Goal: Task Accomplishment & Management: Complete application form

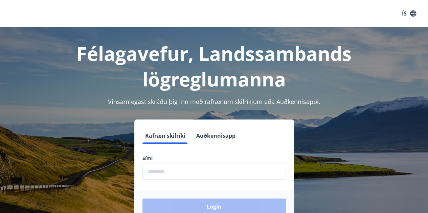
click at [156, 174] on input "phone" at bounding box center [213, 171] width 143 height 17
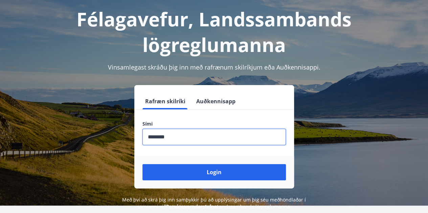
scroll to position [83, 0]
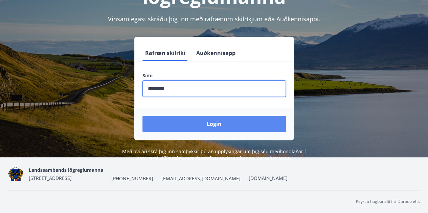
type input "********"
click at [190, 126] on button "Login" at bounding box center [213, 124] width 143 height 16
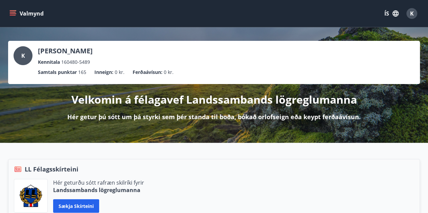
click at [18, 10] on button "Valmynd" at bounding box center [27, 13] width 38 height 12
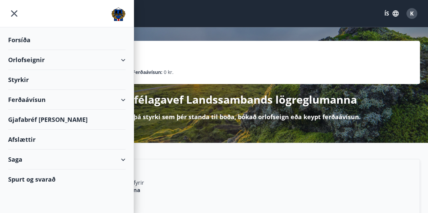
click at [20, 77] on div "Styrkir" at bounding box center [66, 80] width 117 height 20
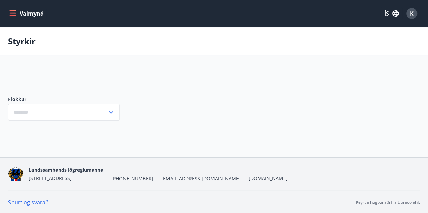
type input "***"
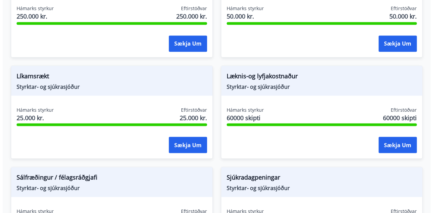
scroll to position [575, 0]
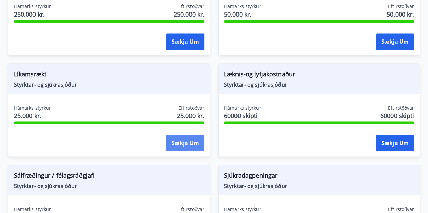
click at [186, 142] on button "Sækja um" at bounding box center [185, 143] width 38 height 16
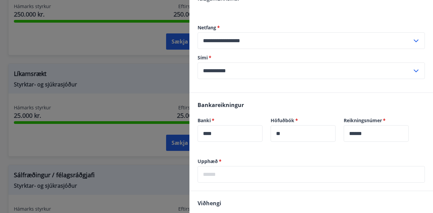
scroll to position [101, 0]
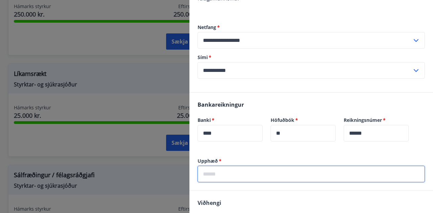
click at [225, 167] on input "text" at bounding box center [311, 174] width 227 height 17
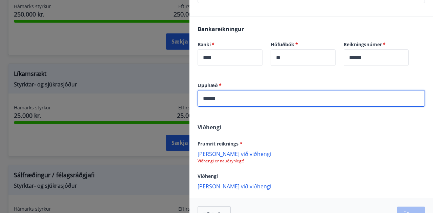
scroll to position [187, 0]
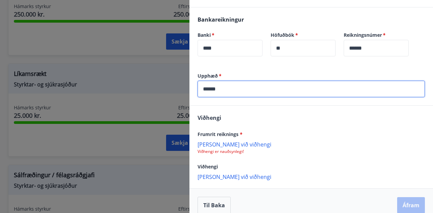
click at [222, 141] on p "Bæta við viðhengi" at bounding box center [311, 144] width 227 height 7
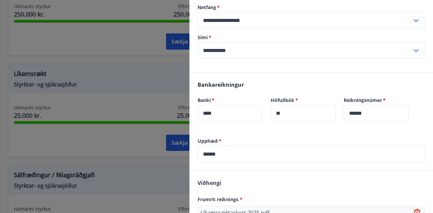
scroll to position [187, 0]
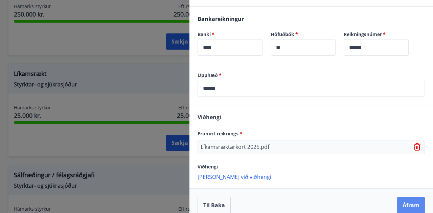
click at [406, 198] on button "Áfram" at bounding box center [411, 206] width 28 height 16
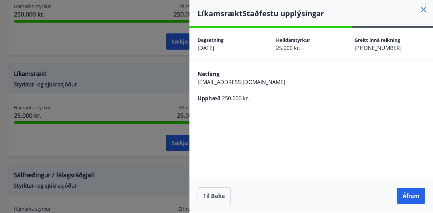
scroll to position [0, 0]
click at [217, 197] on button "Til baka" at bounding box center [214, 196] width 33 height 17
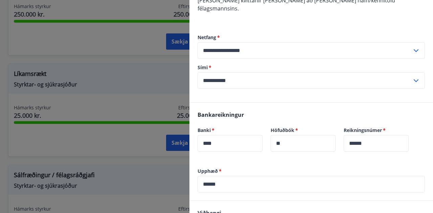
scroll to position [135, 0]
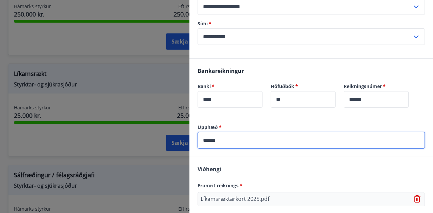
drag, startPoint x: 229, startPoint y: 134, endPoint x: 176, endPoint y: 134, distance: 52.4
click at [177, 134] on div "**********" at bounding box center [216, 106] width 433 height 213
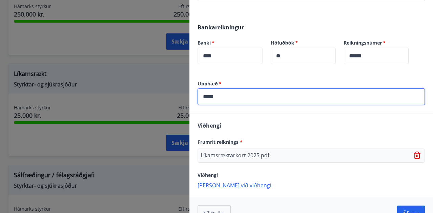
scroll to position [187, 0]
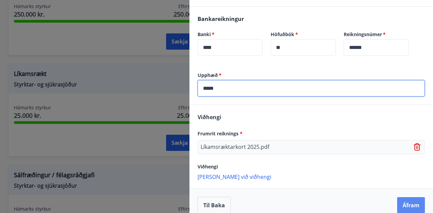
type input "*****"
click at [400, 198] on button "Áfram" at bounding box center [411, 206] width 28 height 16
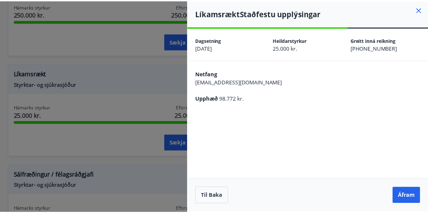
scroll to position [0, 0]
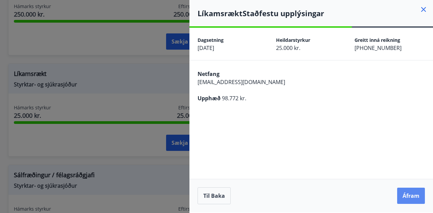
click at [414, 194] on button "Áfram" at bounding box center [411, 196] width 28 height 16
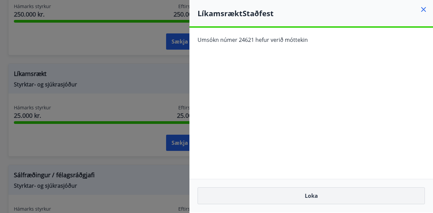
click at [303, 194] on button "Loka" at bounding box center [311, 196] width 227 height 17
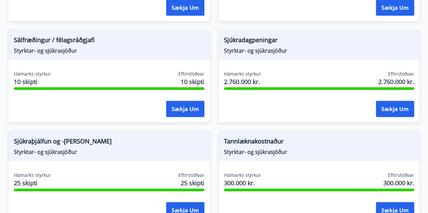
scroll to position [744, 0]
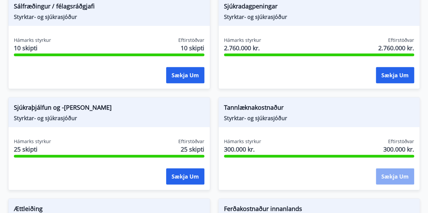
click at [399, 175] on button "Sækja um" at bounding box center [395, 177] width 38 height 16
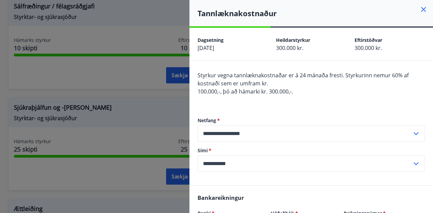
click at [419, 10] on icon at bounding box center [423, 9] width 8 height 8
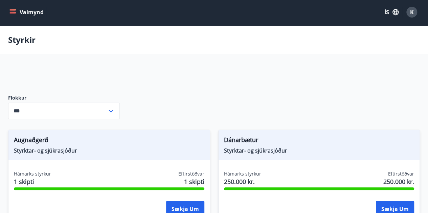
scroll to position [0, 0]
